Goal: Find specific page/section: Find specific page/section

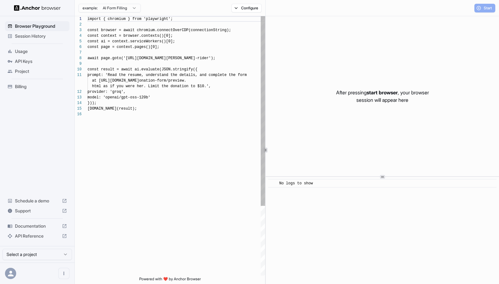
scroll to position [56, 0]
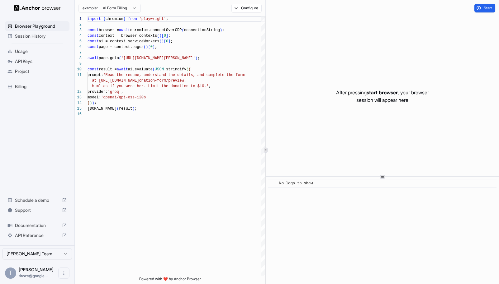
click at [32, 38] on span "Session History" at bounding box center [41, 36] width 52 height 6
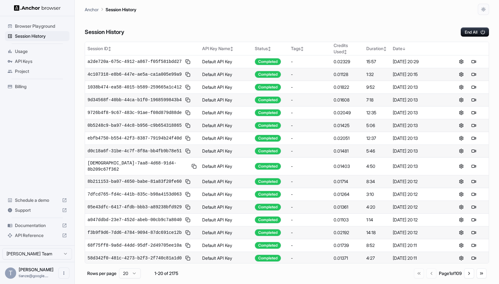
click at [253, 31] on div "Session History End All" at bounding box center [287, 26] width 404 height 22
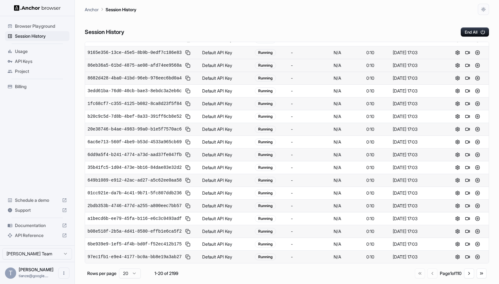
scroll to position [192, 0]
click at [467, 277] on button "Go to next page" at bounding box center [469, 273] width 10 height 10
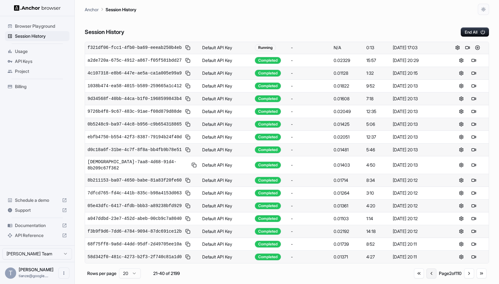
click at [426, 278] on button "Go to previous page" at bounding box center [431, 273] width 10 height 10
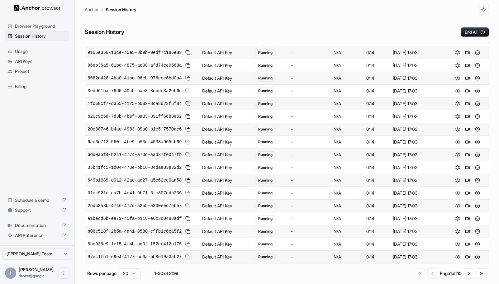
click at [468, 256] on button at bounding box center [467, 256] width 7 height 7
click at [468, 240] on button at bounding box center [467, 243] width 7 height 7
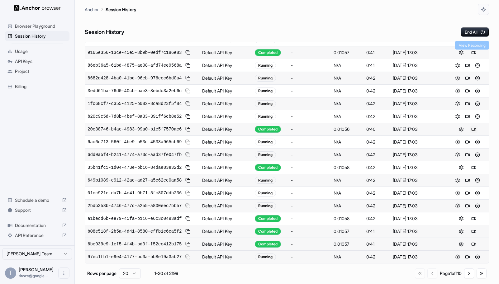
click at [474, 125] on button at bounding box center [473, 128] width 7 height 7
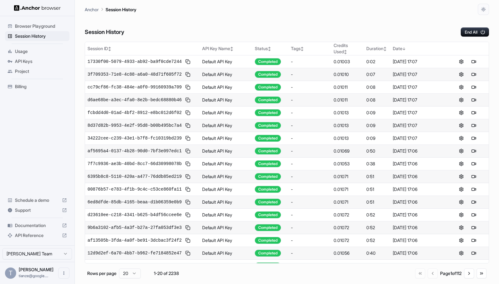
click at [35, 247] on html "Browser Playground Session History Usage API Keys Project Billing Schedule a de…" at bounding box center [249, 142] width 499 height 284
click at [34, 250] on html "Browser Playground Session History Usage API Keys Project Billing Schedule a de…" at bounding box center [249, 142] width 499 height 284
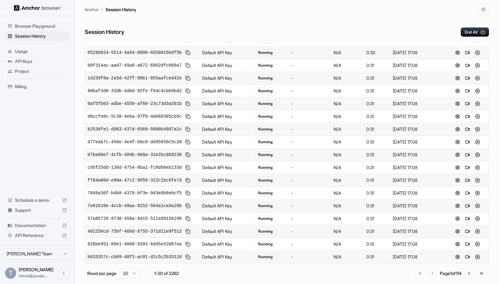
scroll to position [192, 0]
click at [467, 256] on button at bounding box center [467, 256] width 7 height 7
click at [467, 240] on button at bounding box center [467, 243] width 7 height 7
click at [464, 255] on button at bounding box center [467, 256] width 7 height 7
click at [466, 228] on button at bounding box center [467, 231] width 7 height 7
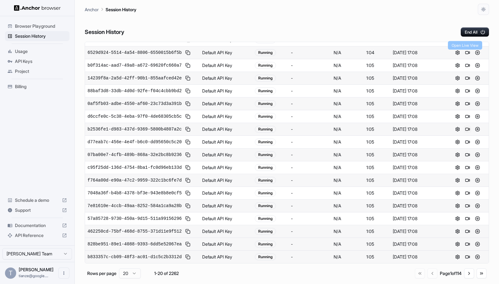
click at [468, 125] on button at bounding box center [467, 128] width 7 height 7
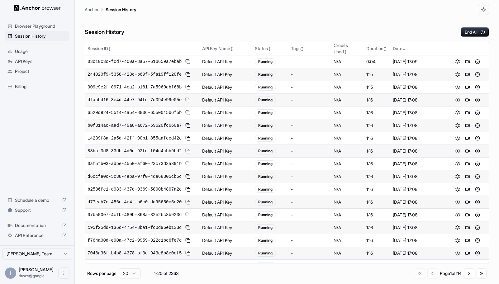
scroll to position [192, 0]
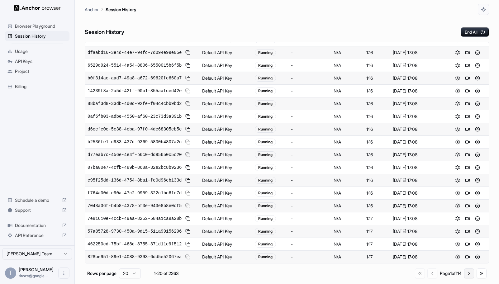
click at [464, 273] on button "Go to next page" at bounding box center [469, 273] width 10 height 10
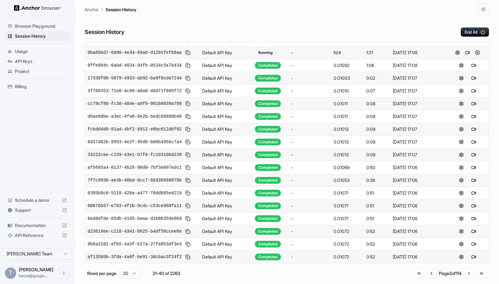
scroll to position [0, 0]
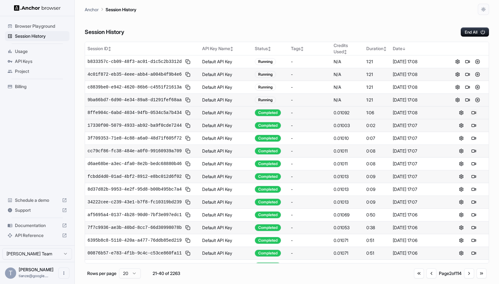
click at [473, 116] on button at bounding box center [473, 112] width 7 height 7
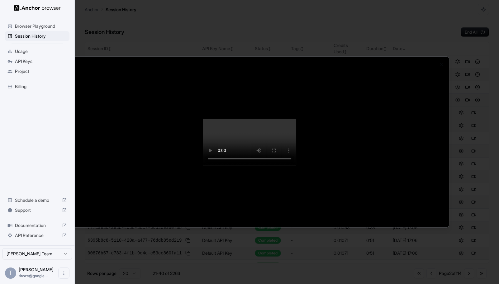
click at [294, 257] on div at bounding box center [249, 142] width 499 height 284
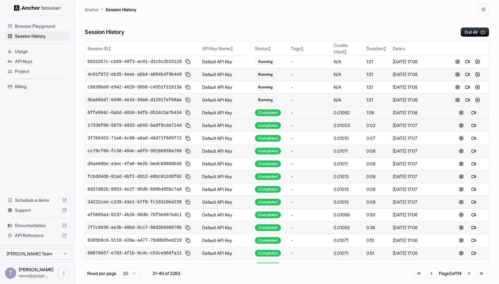
drag, startPoint x: 467, startPoint y: 129, endPoint x: 461, endPoint y: 144, distance: 16.4
click at [461, 144] on tbody "b833357c-cb09-48f3-ac01-d1c5c2b3312d Default API Key Running - N/A 1:21 [DATE] …" at bounding box center [286, 182] width 403 height 255
click at [477, 116] on button at bounding box center [473, 112] width 7 height 7
